Goal: Task Accomplishment & Management: Use online tool/utility

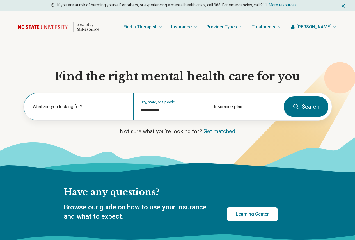
click at [98, 110] on label "What are you looking for?" at bounding box center [80, 106] width 94 height 7
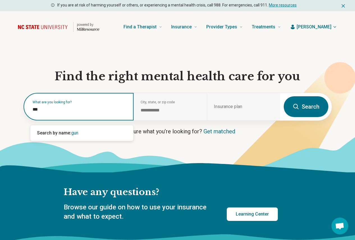
type input "****"
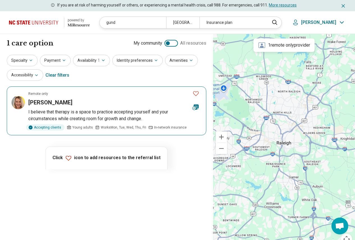
click at [36, 103] on h3 "[PERSON_NAME]" at bounding box center [50, 102] width 44 height 8
click at [78, 113] on p "I believe that therapy is a space to practice accepting yourself and your circu…" at bounding box center [114, 115] width 173 height 13
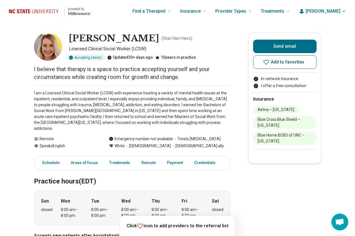
click at [267, 63] on icon at bounding box center [266, 62] width 6 height 5
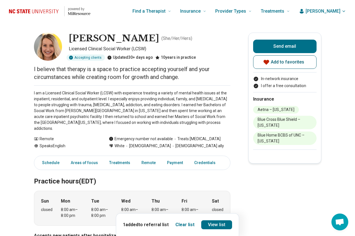
click at [223, 231] on div "1 added to referral list Clear list View list" at bounding box center [177, 224] width 123 height 23
click at [222, 225] on link "View list" at bounding box center [216, 224] width 31 height 9
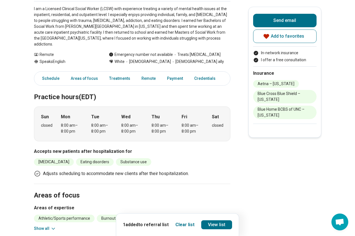
scroll to position [168, 0]
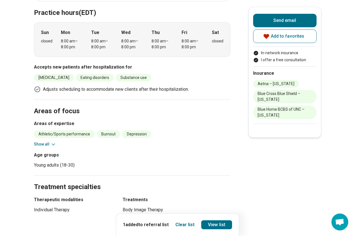
click at [49, 141] on button "Show all" at bounding box center [45, 144] width 22 height 6
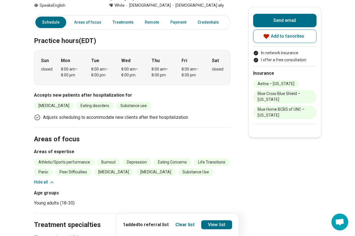
scroll to position [0, 0]
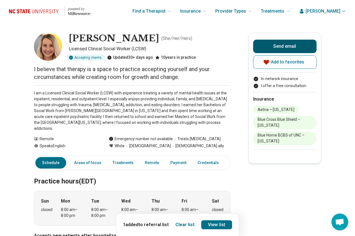
click at [280, 49] on button "Send email" at bounding box center [284, 46] width 63 height 13
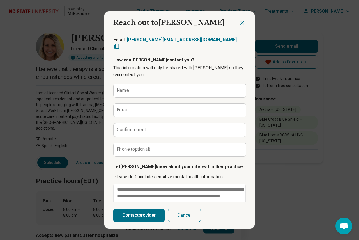
click at [239, 24] on icon "Close dialog" at bounding box center [242, 22] width 7 height 7
